Goal: Information Seeking & Learning: Learn about a topic

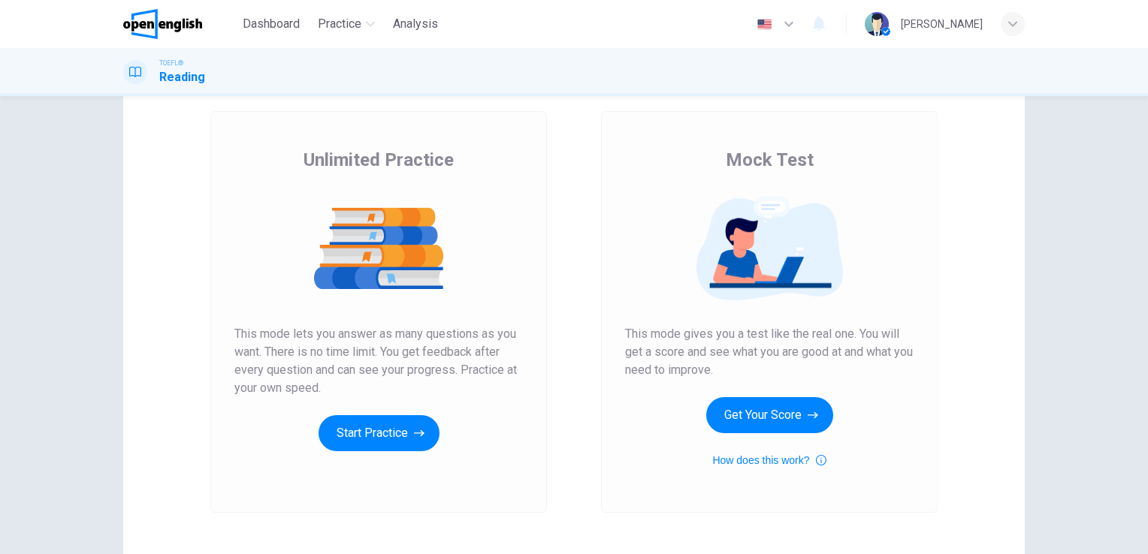
scroll to position [74, 0]
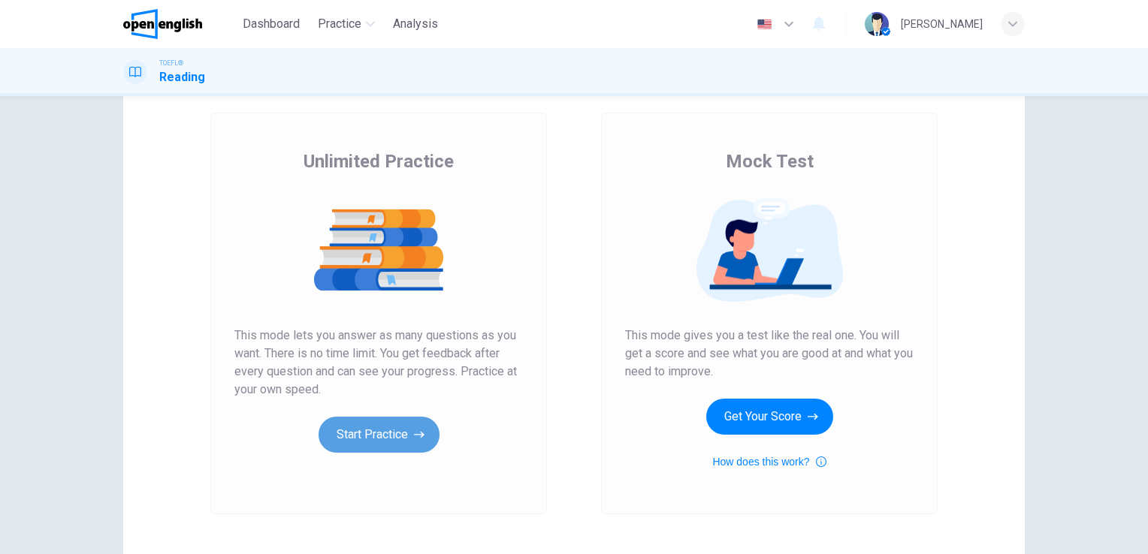
click at [406, 430] on button "Start Practice" at bounding box center [378, 435] width 121 height 36
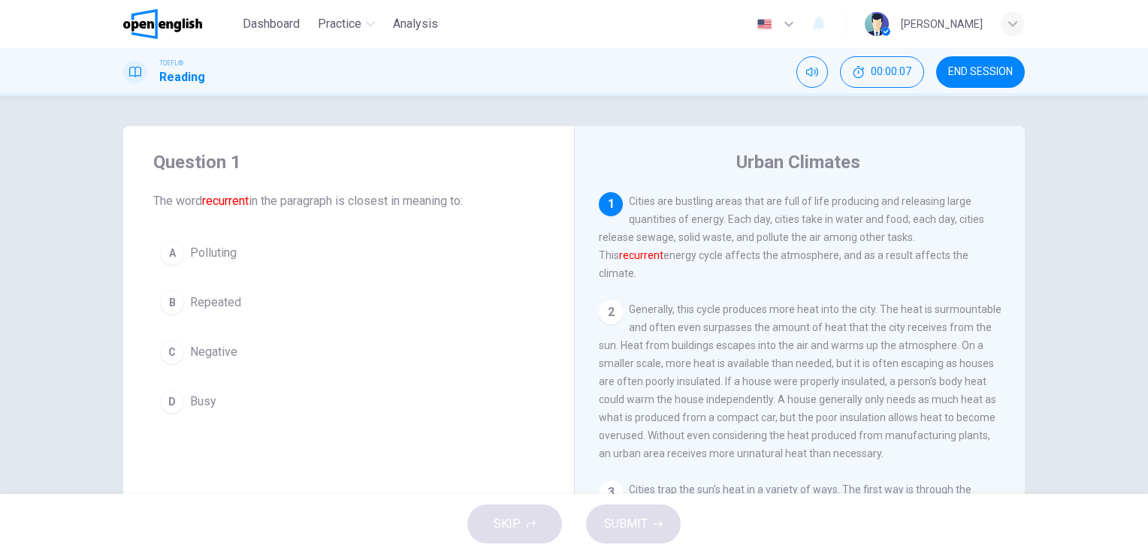
scroll to position [0, 0]
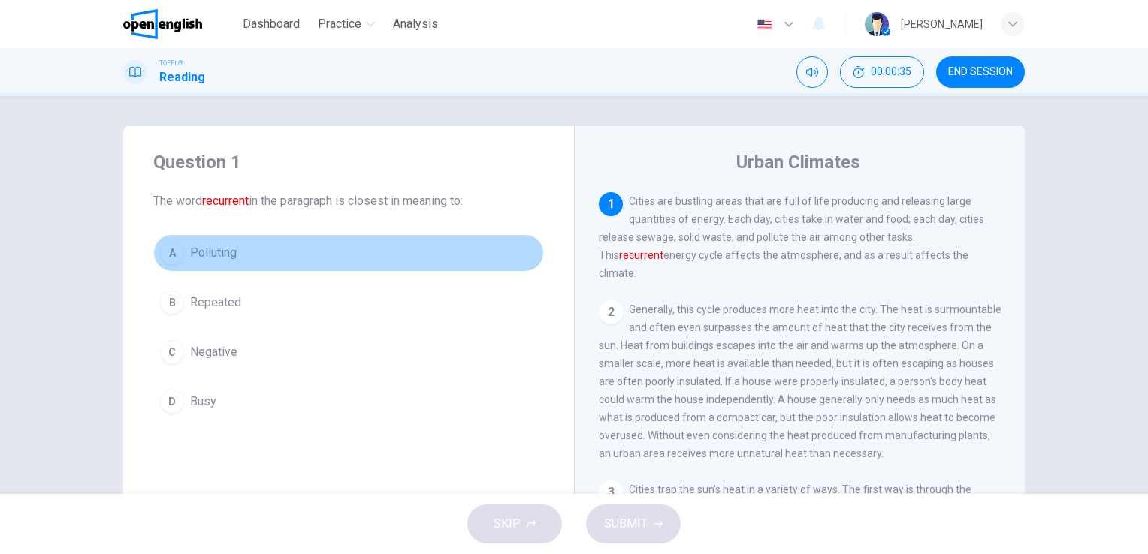
click at [201, 255] on span "Polluting" at bounding box center [213, 253] width 47 height 18
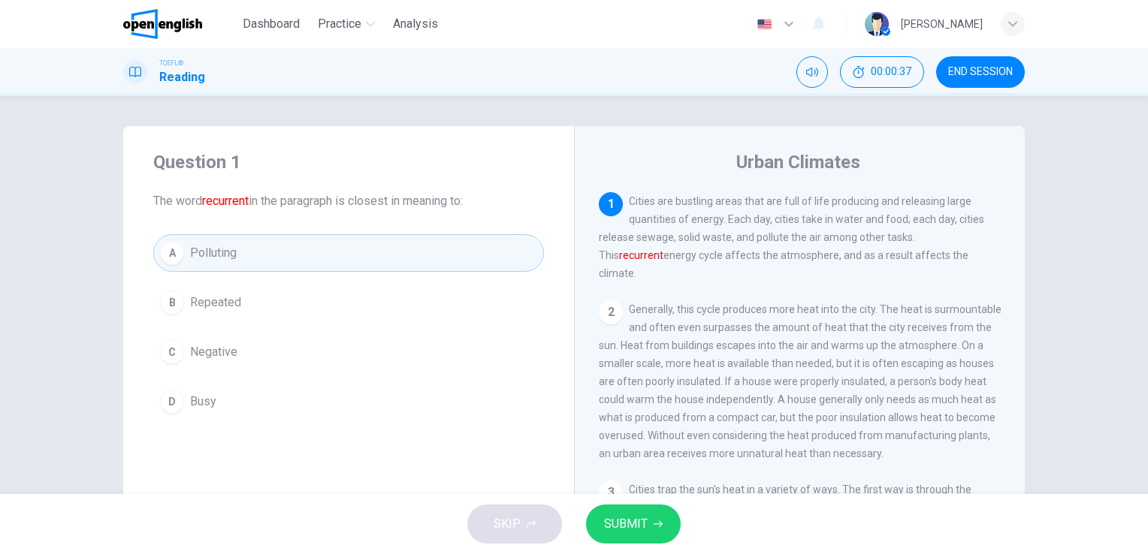
click at [641, 523] on span "SUBMIT" at bounding box center [626, 524] width 44 height 21
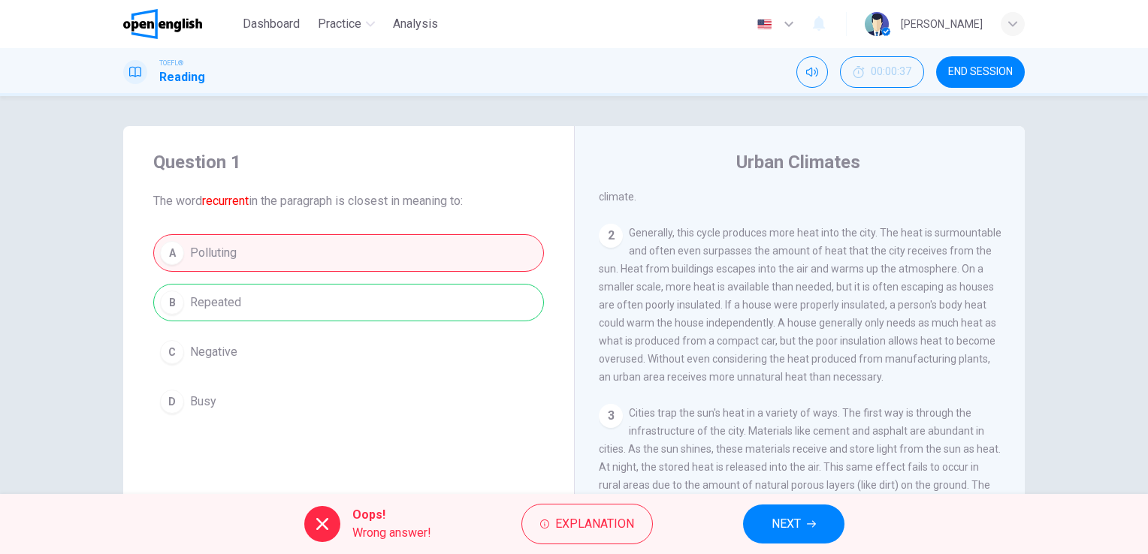
scroll to position [75, 0]
click at [792, 527] on span "NEXT" at bounding box center [785, 524] width 29 height 21
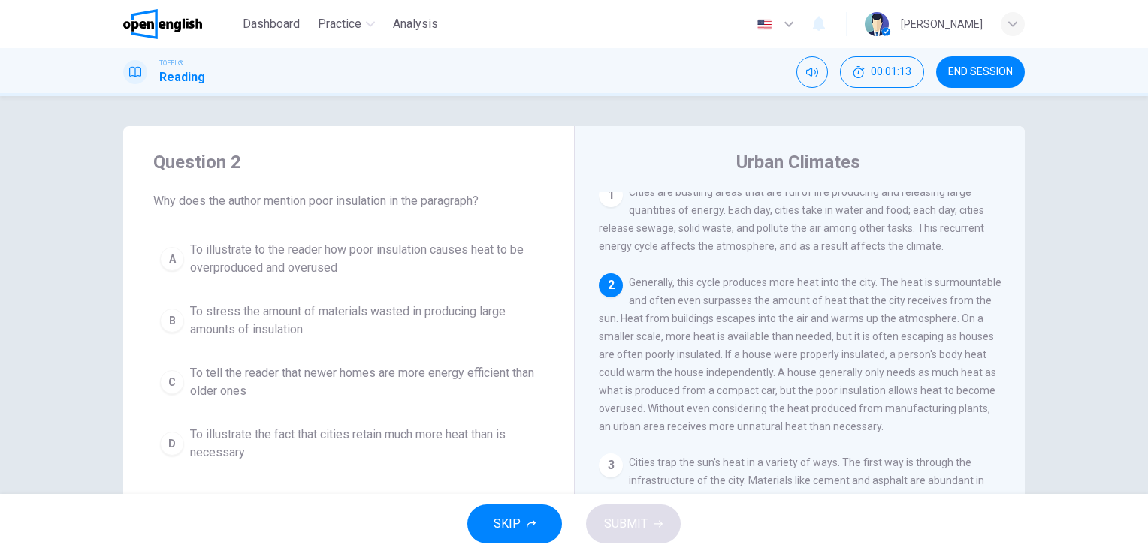
scroll to position [11, 0]
click at [411, 441] on span "To illustrate the fact that cities retain much more heat than is necessary" at bounding box center [363, 444] width 347 height 36
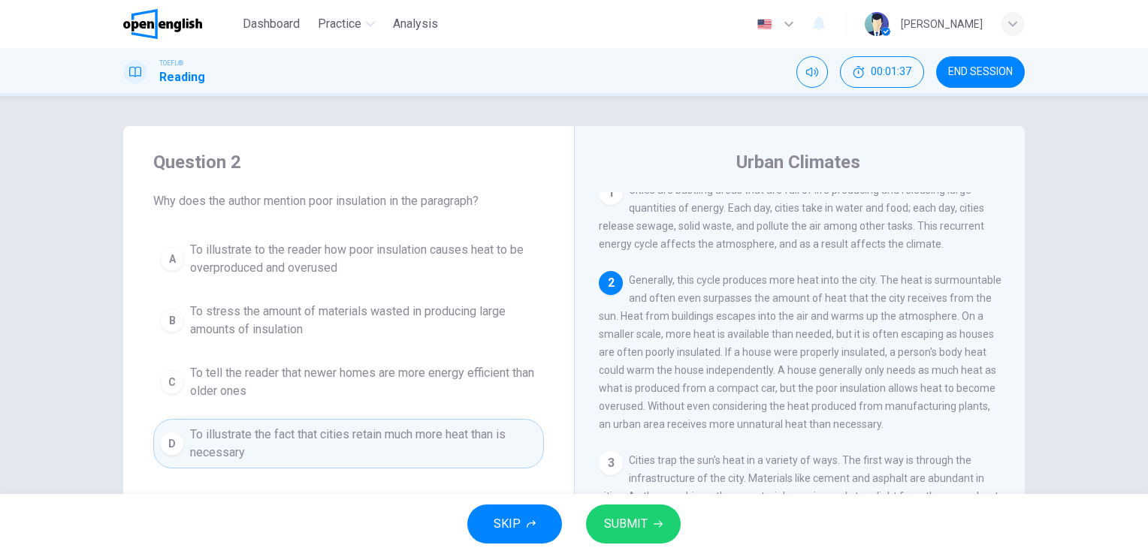
click at [647, 530] on button "SUBMIT" at bounding box center [633, 524] width 95 height 39
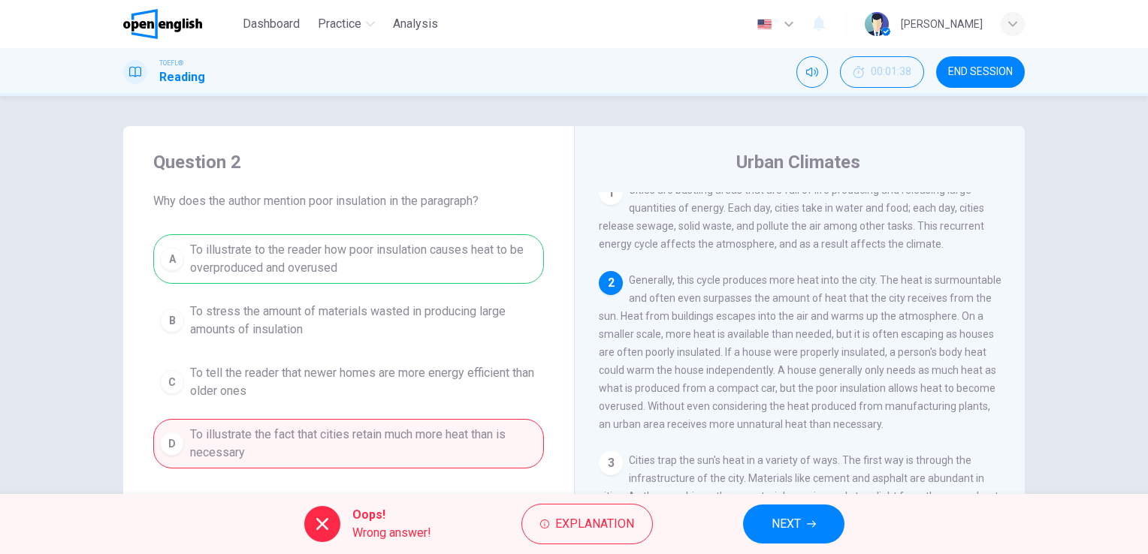
click at [785, 526] on span "NEXT" at bounding box center [785, 524] width 29 height 21
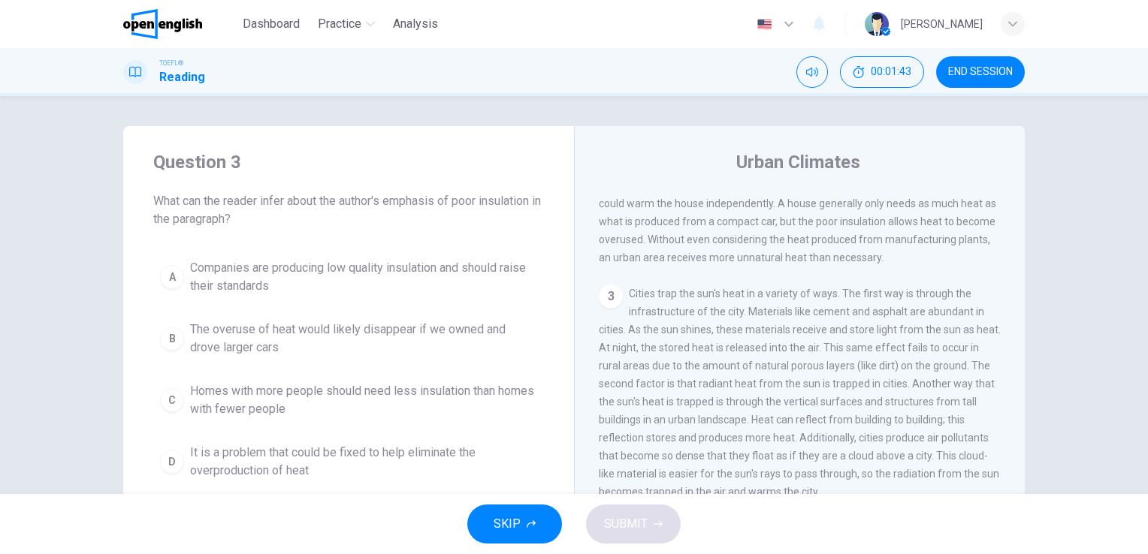
scroll to position [179, 0]
click at [463, 345] on span "The overuse of heat would likely disappear if we owned and drove larger cars" at bounding box center [363, 339] width 347 height 36
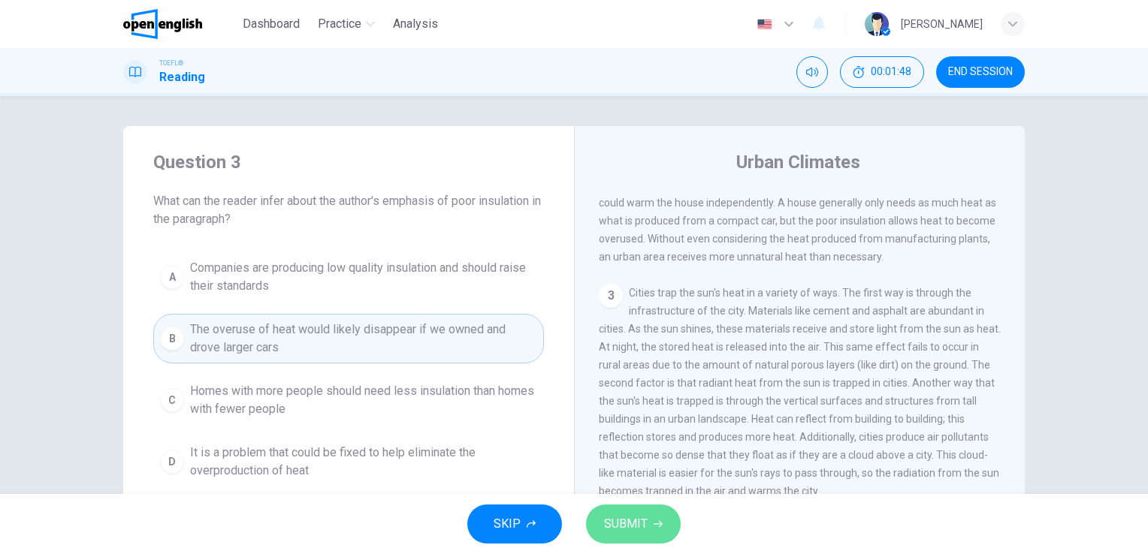
click at [643, 518] on span "SUBMIT" at bounding box center [626, 524] width 44 height 21
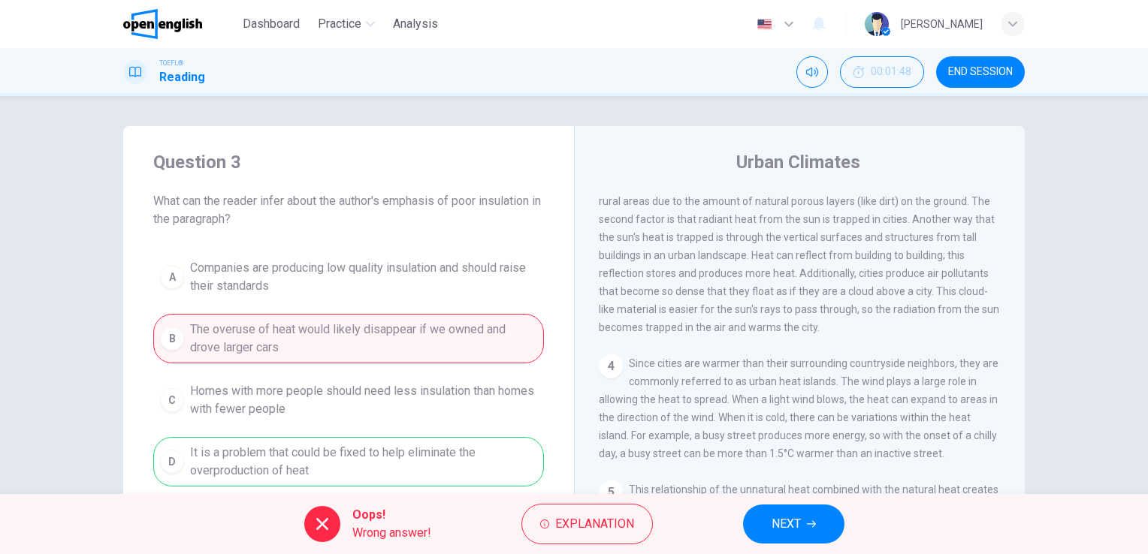
scroll to position [385, 0]
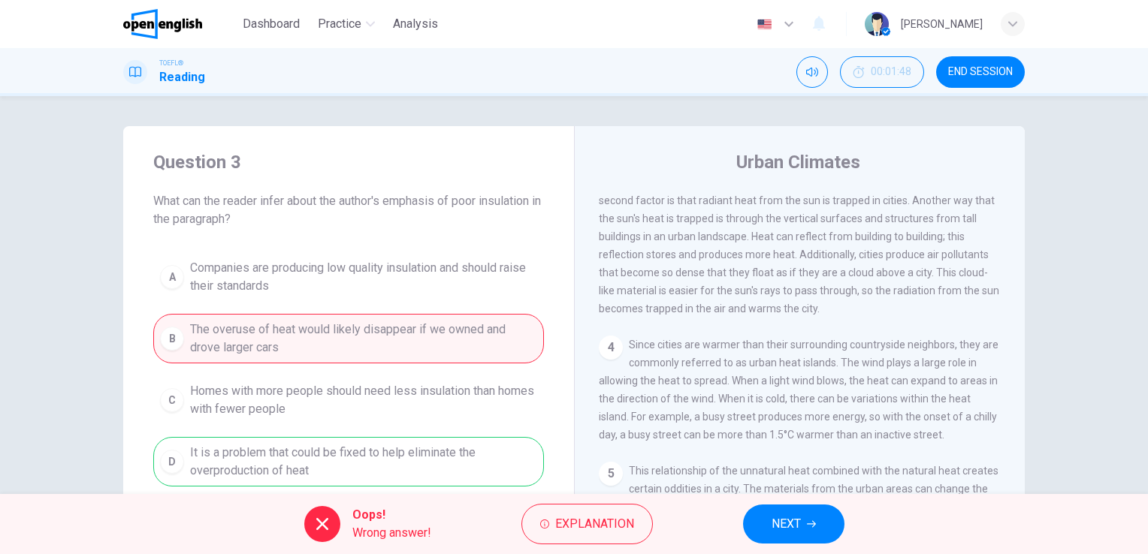
click at [692, 356] on span "Since cities are warmer than their surrounding countryside neighbors, they are …" at bounding box center [799, 390] width 400 height 102
click at [794, 520] on span "NEXT" at bounding box center [785, 524] width 29 height 21
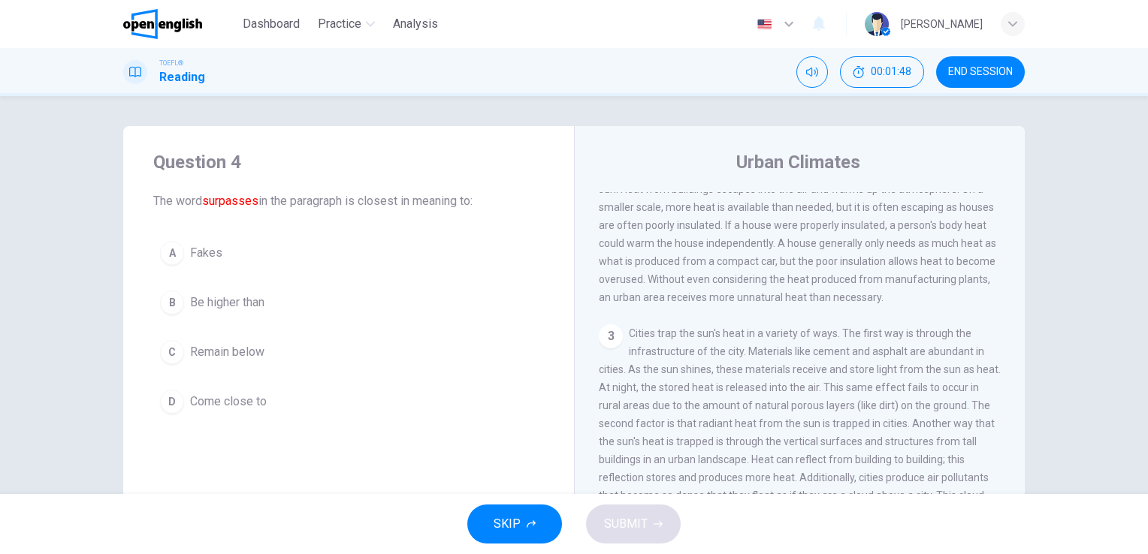
scroll to position [92, 0]
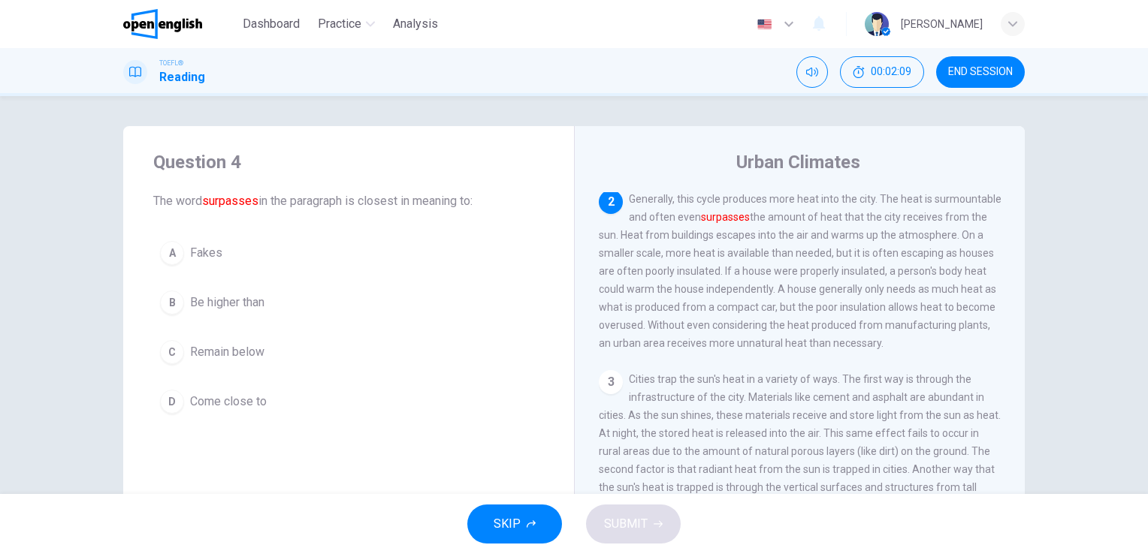
click at [258, 301] on span "Be higher than" at bounding box center [227, 303] width 74 height 18
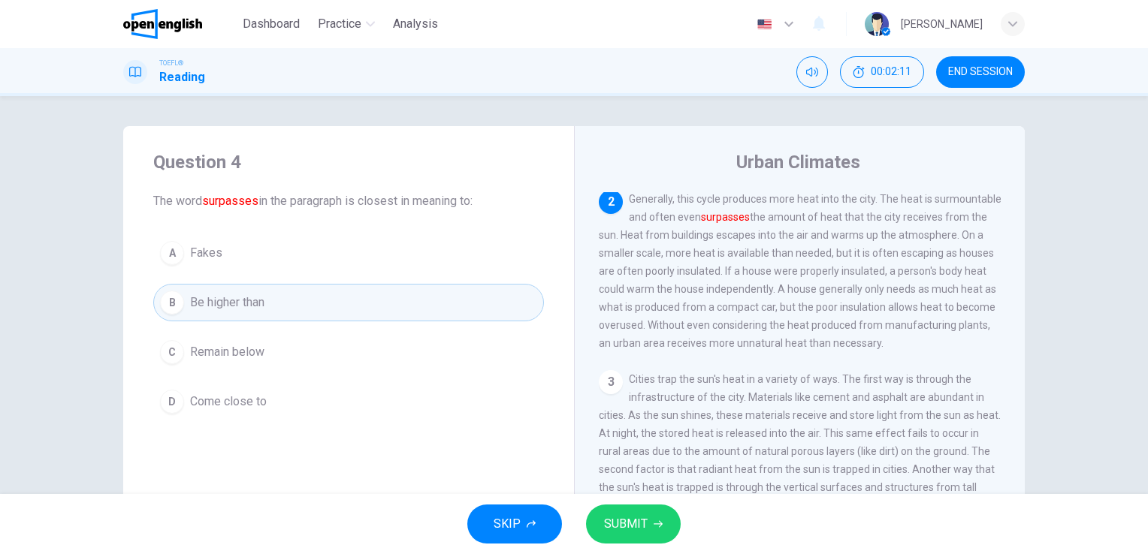
click at [649, 536] on button "SUBMIT" at bounding box center [633, 524] width 95 height 39
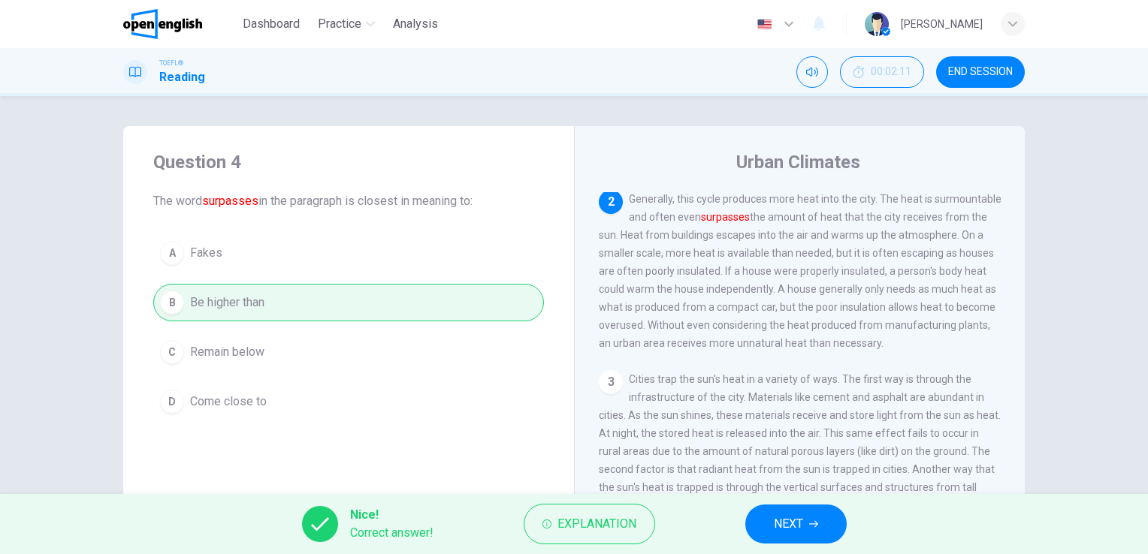
click at [788, 523] on span "NEXT" at bounding box center [788, 524] width 29 height 21
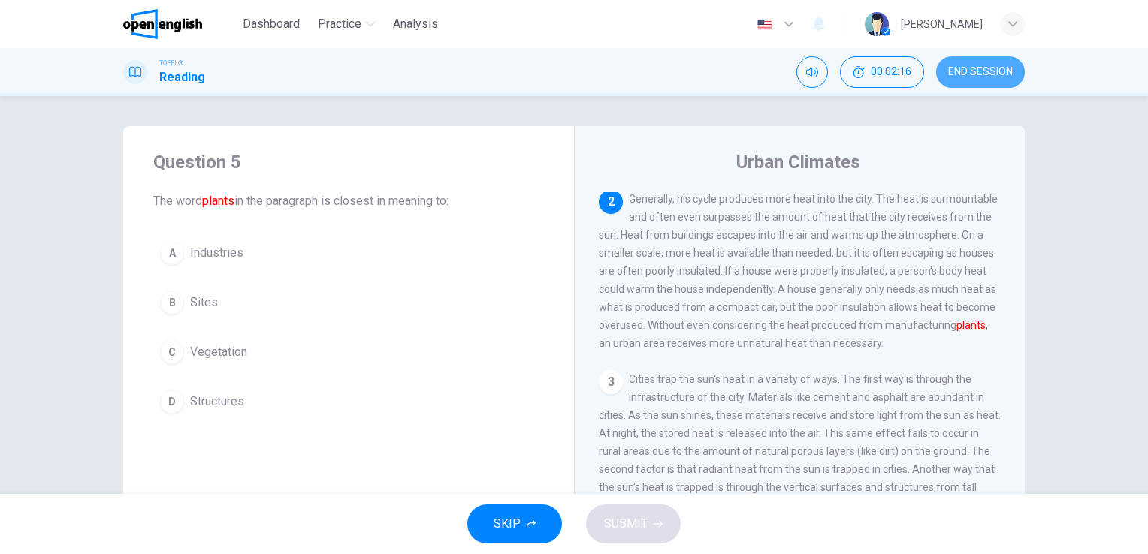
click at [976, 71] on span "END SESSION" at bounding box center [980, 72] width 65 height 12
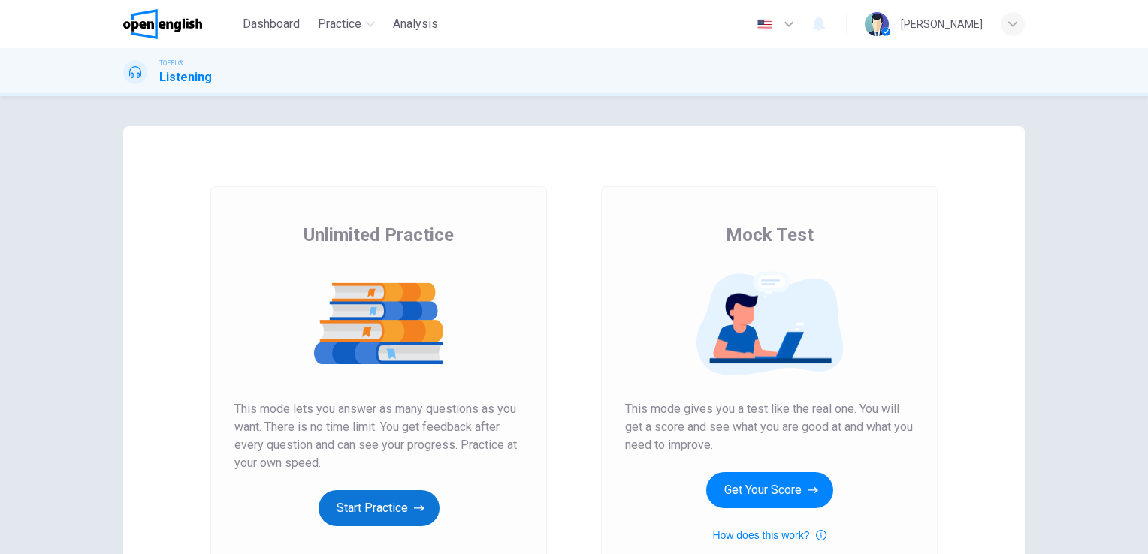
click at [369, 504] on button "Start Practice" at bounding box center [378, 508] width 121 height 36
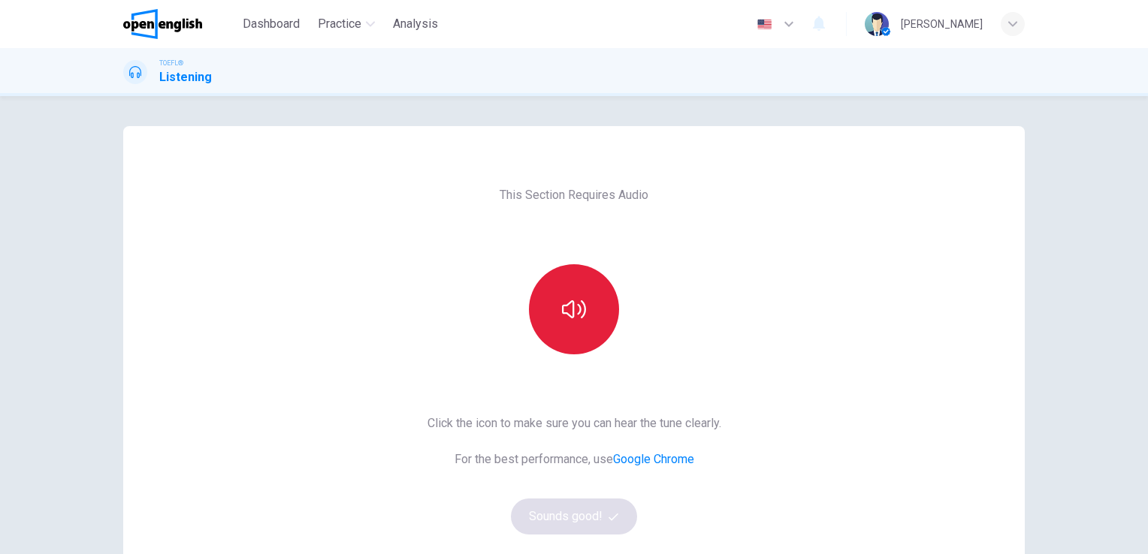
click at [586, 312] on button "button" at bounding box center [574, 309] width 90 height 90
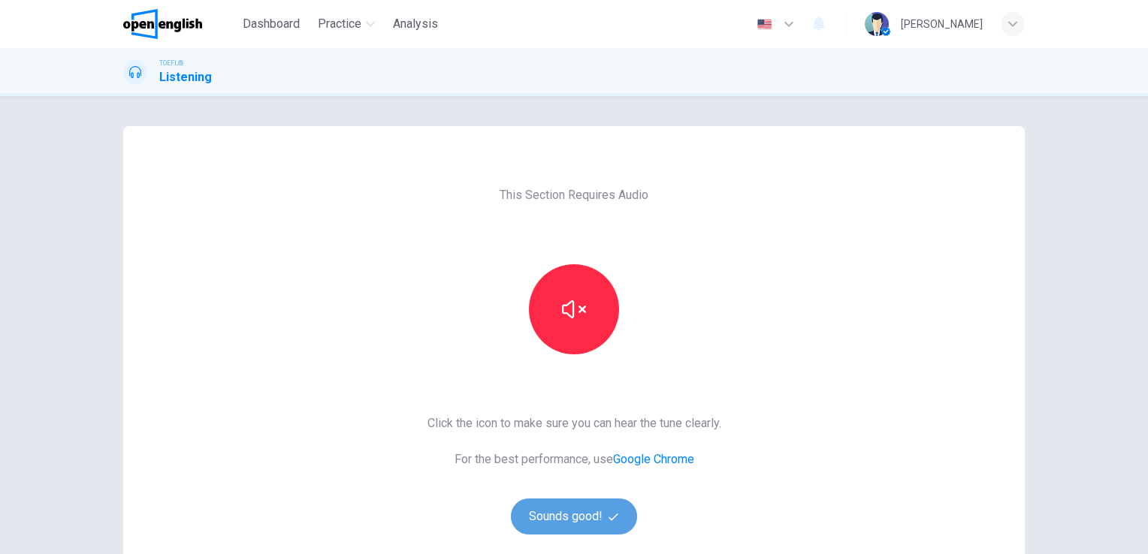
click at [586, 510] on button "Sounds good!" at bounding box center [574, 517] width 126 height 36
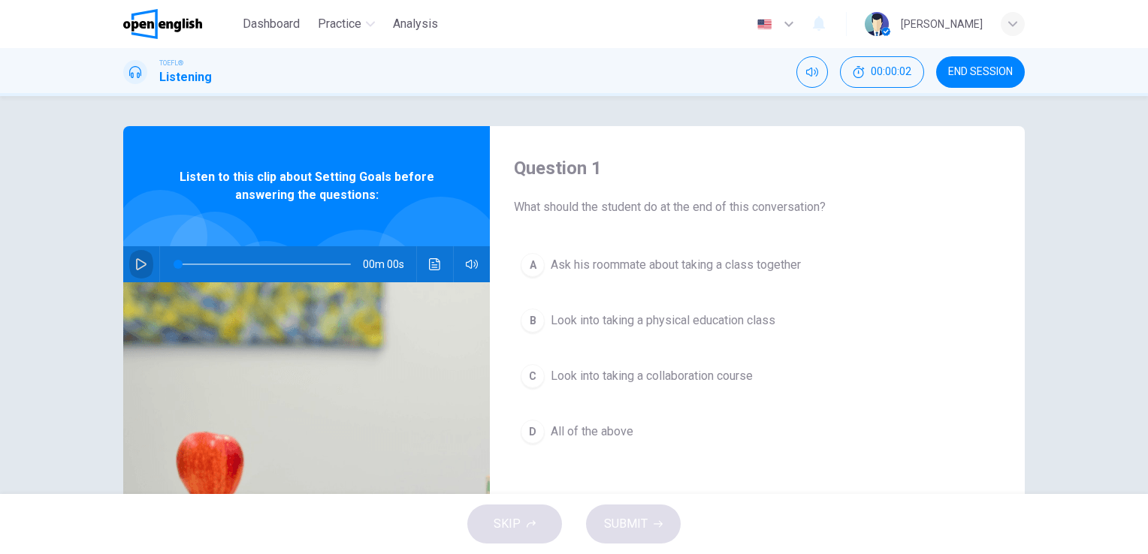
click at [137, 263] on icon "button" at bounding box center [141, 264] width 12 height 12
click at [469, 264] on icon "button" at bounding box center [472, 264] width 12 height 12
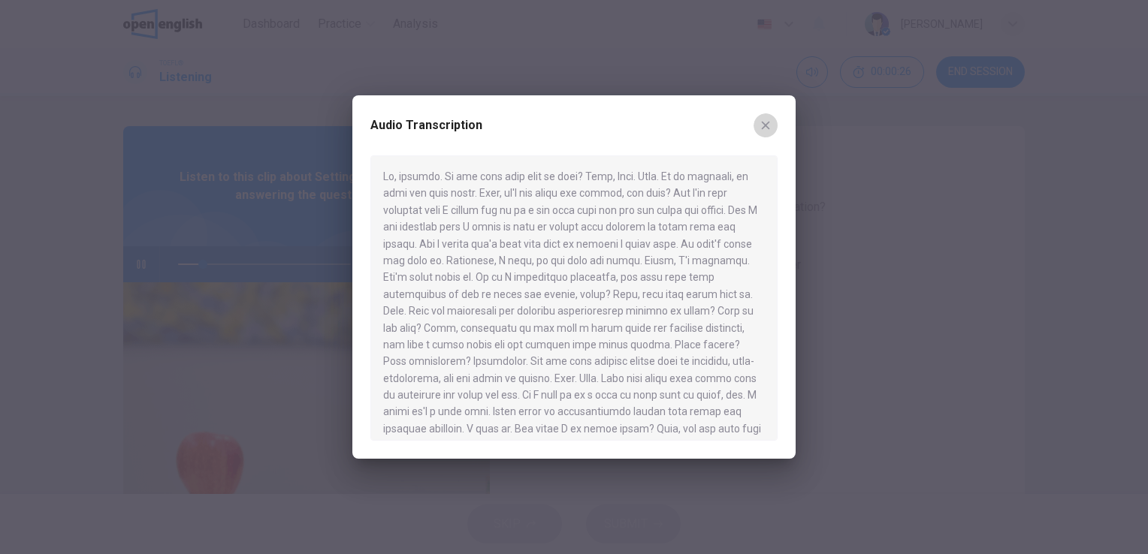
click at [765, 125] on icon "button" at bounding box center [766, 126] width 8 height 8
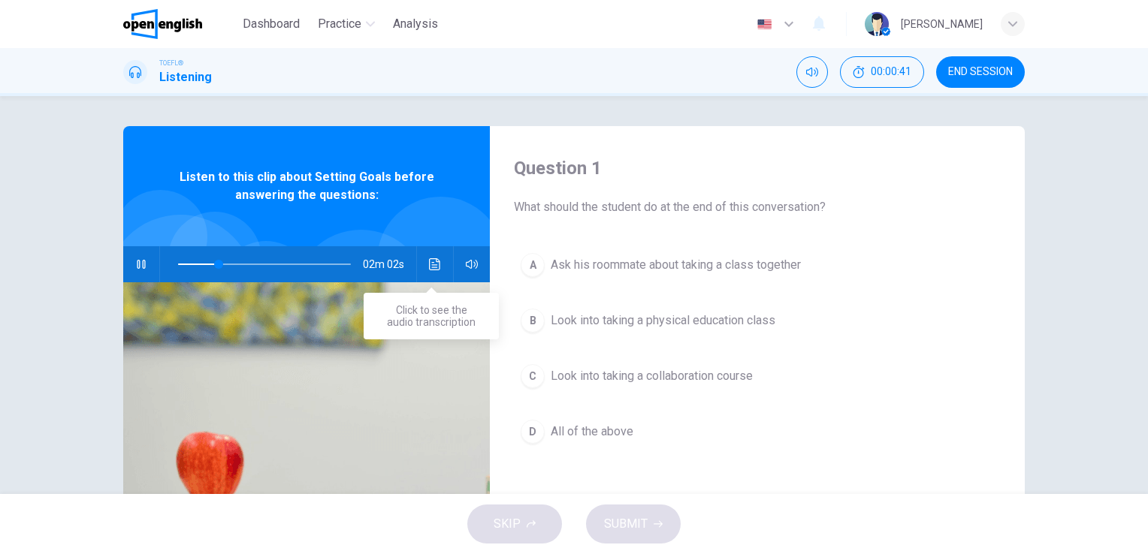
click at [434, 264] on icon "Click to see the audio transcription" at bounding box center [435, 264] width 12 height 12
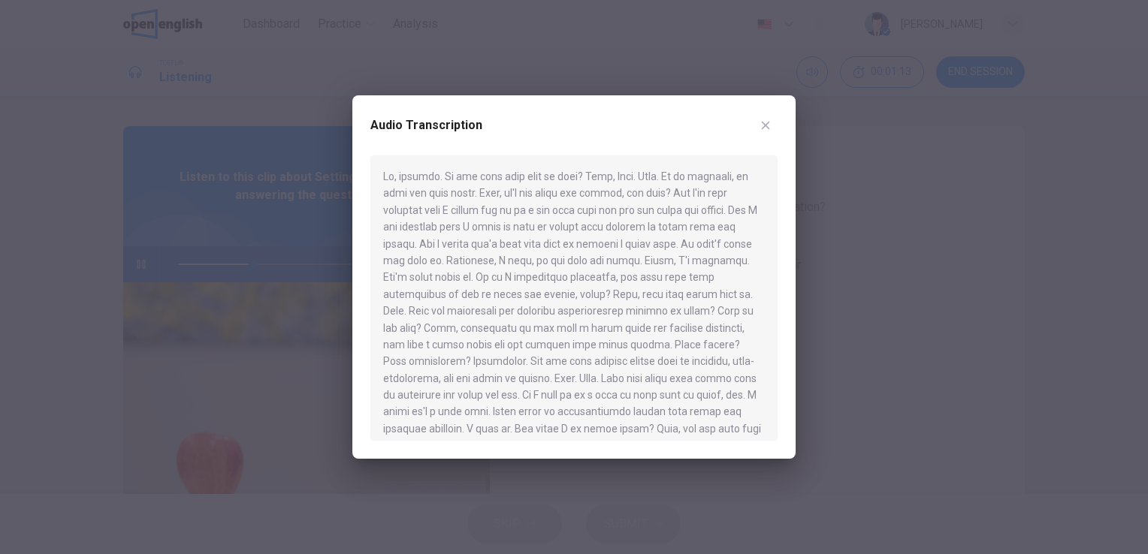
click at [766, 128] on icon "button" at bounding box center [765, 125] width 12 height 12
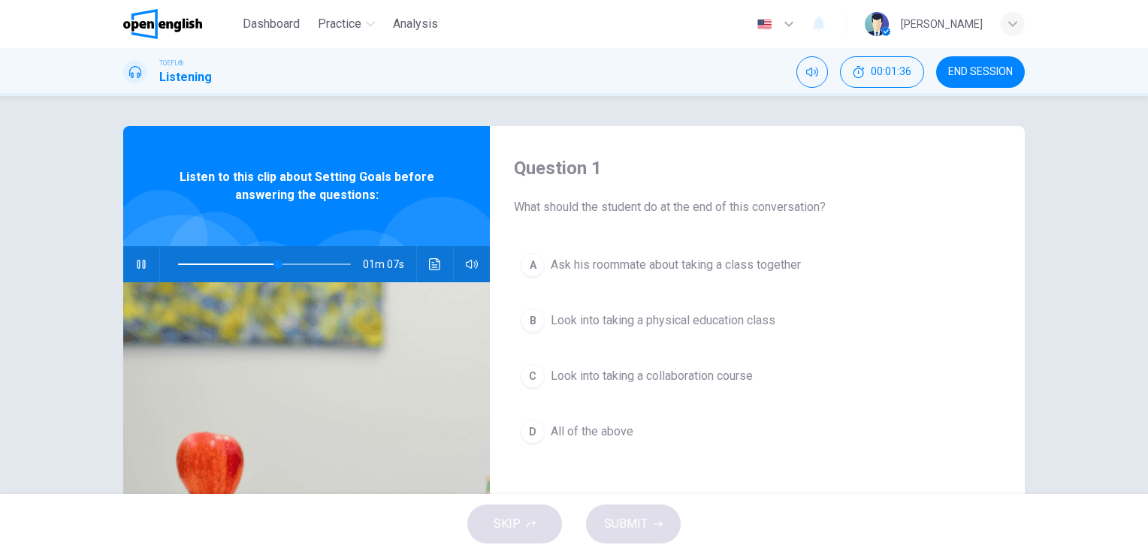
click at [337, 264] on span at bounding box center [264, 264] width 173 height 21
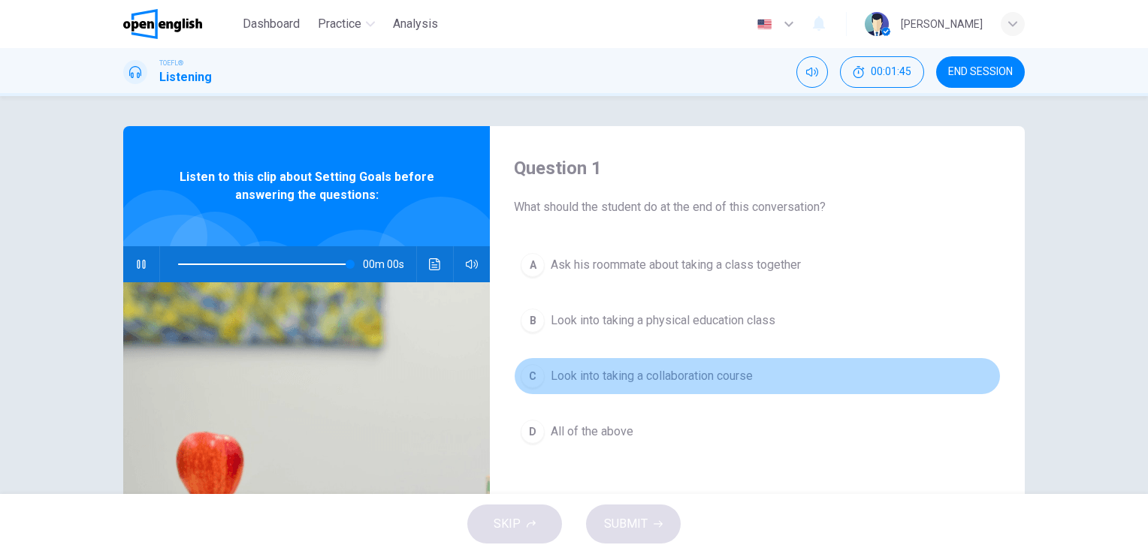
click at [582, 377] on span "Look into taking a collaboration course" at bounding box center [651, 376] width 202 height 18
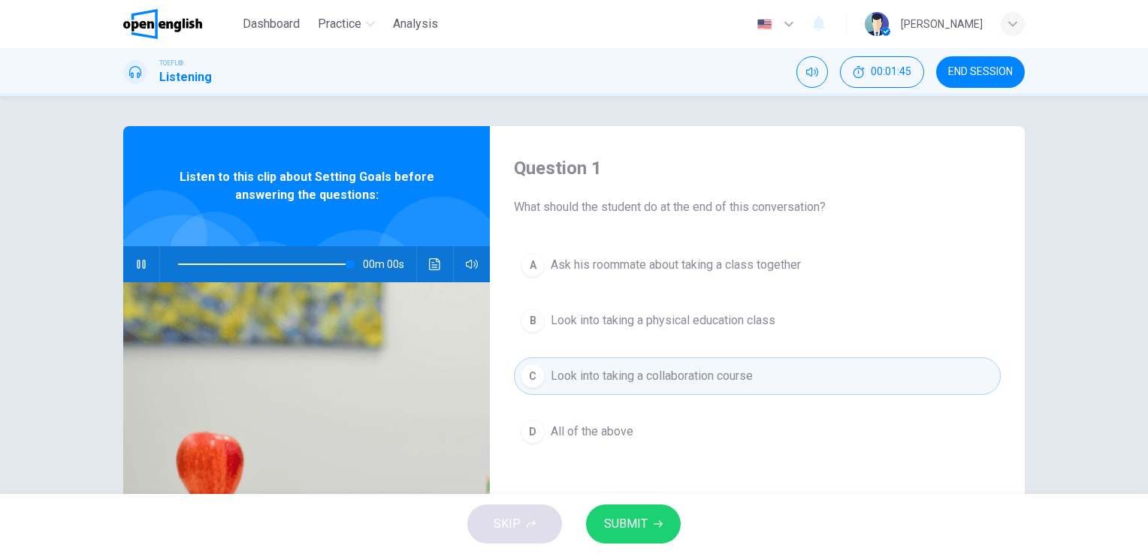
type input "*"
click at [634, 515] on span "SUBMIT" at bounding box center [626, 524] width 44 height 21
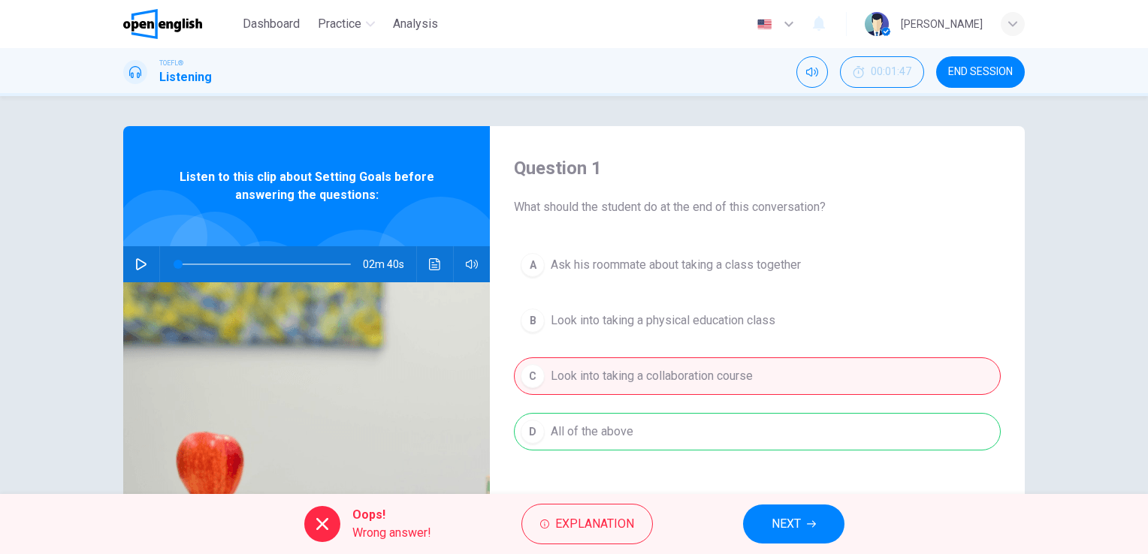
click at [810, 521] on icon "button" at bounding box center [811, 524] width 9 height 9
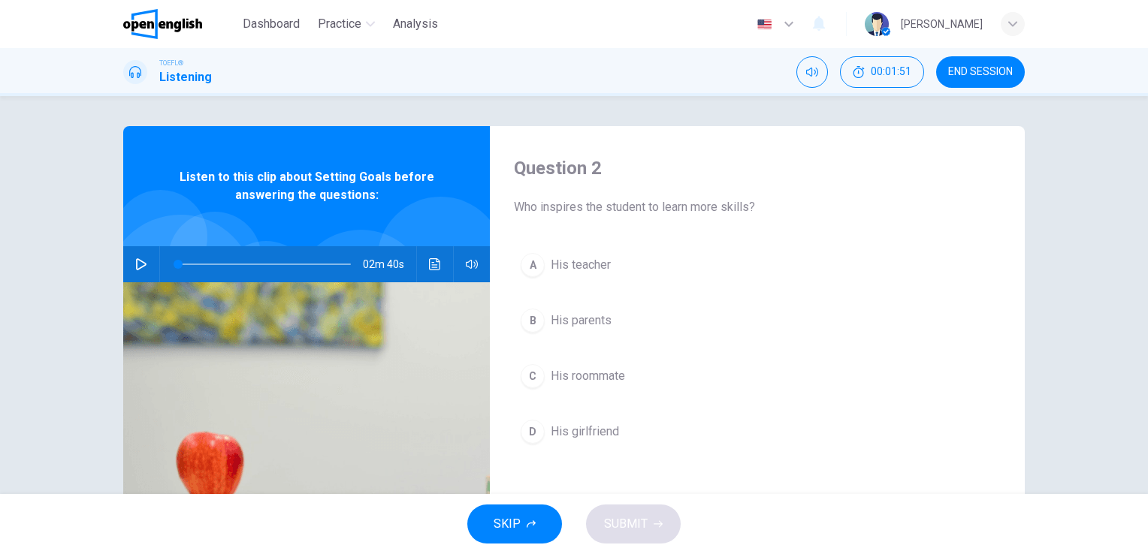
click at [969, 74] on span "END SESSION" at bounding box center [980, 72] width 65 height 12
